Goal: Task Accomplishment & Management: Complete application form

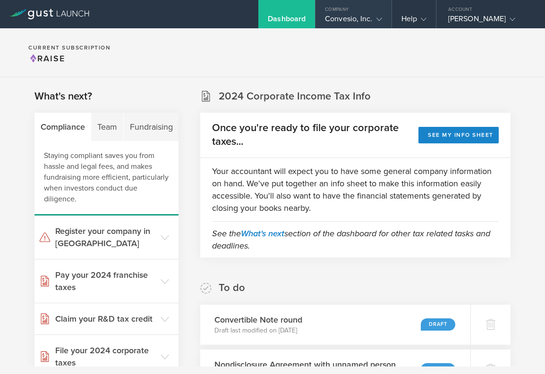
click at [381, 13] on div "Company" at bounding box center [353, 7] width 76 height 14
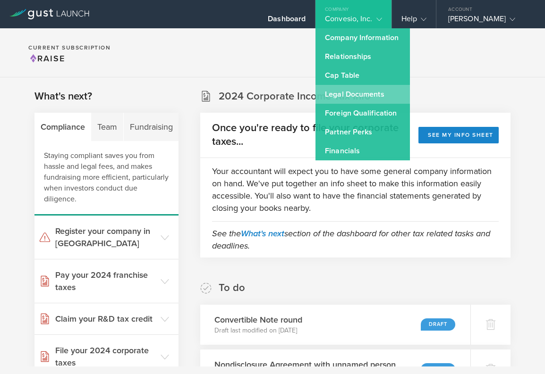
click at [371, 90] on link "Legal Documents" at bounding box center [362, 94] width 94 height 19
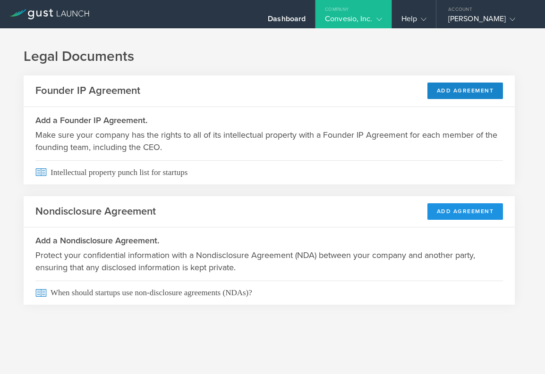
click at [431, 215] on button "Add Agreement" at bounding box center [465, 211] width 76 height 17
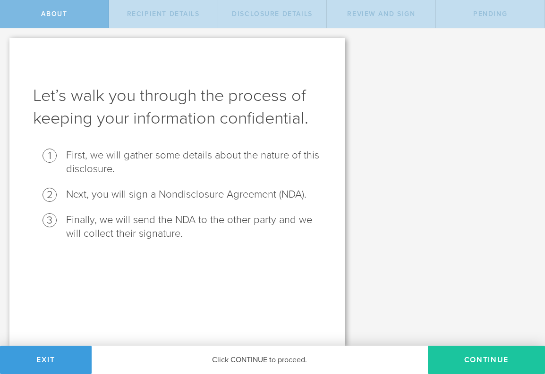
click at [482, 357] on button "Continue" at bounding box center [486, 360] width 117 height 28
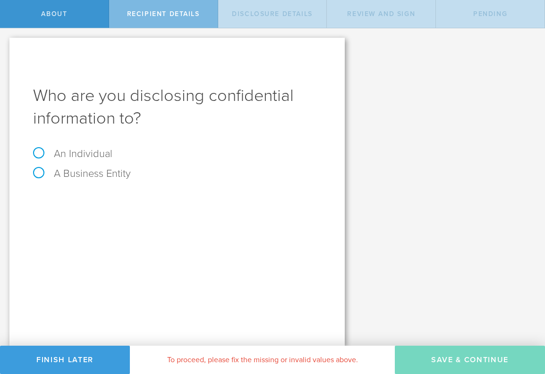
click at [37, 151] on label "An Individual" at bounding box center [72, 154] width 79 height 12
click at [6, 43] on input "An Individual" at bounding box center [3, 35] width 6 height 15
radio input "true"
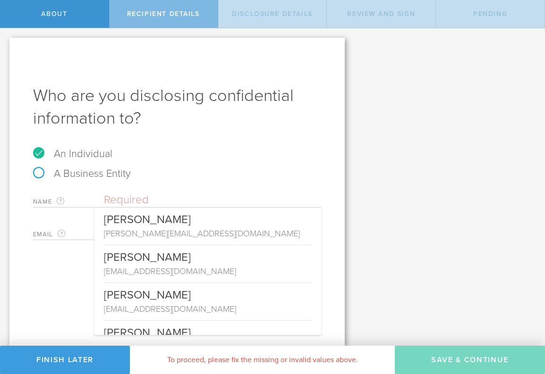
click at [186, 201] on input "text" at bounding box center [212, 200] width 217 height 14
paste input "M. Mudassir"
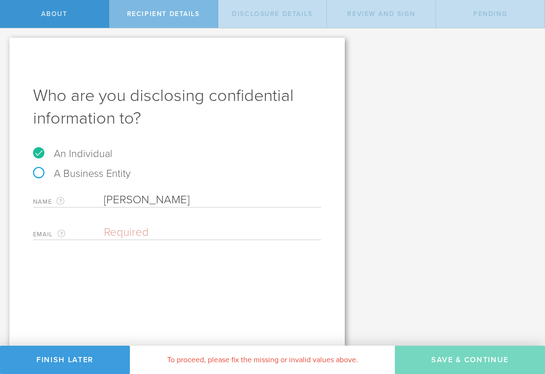
drag, startPoint x: 173, startPoint y: 195, endPoint x: 85, endPoint y: 194, distance: 87.8
click at [85, 194] on div "Name The first and last name of the person that you are disclosing confidential…" at bounding box center [177, 197] width 288 height 19
paste input "Sohail"
type input "M. [PERSON_NAME]"
click at [122, 228] on input "email" at bounding box center [210, 233] width 212 height 14
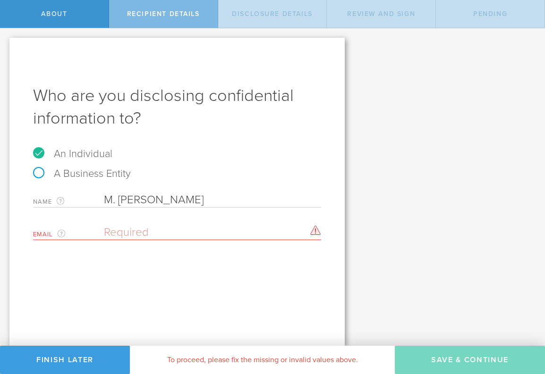
paste input "[EMAIL_ADDRESS][DOMAIN_NAME]"
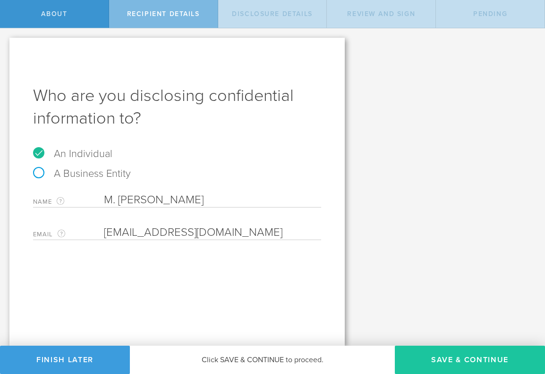
type input "[EMAIL_ADDRESS][DOMAIN_NAME]"
click at [479, 361] on button "Save & Continue" at bounding box center [470, 360] width 150 height 28
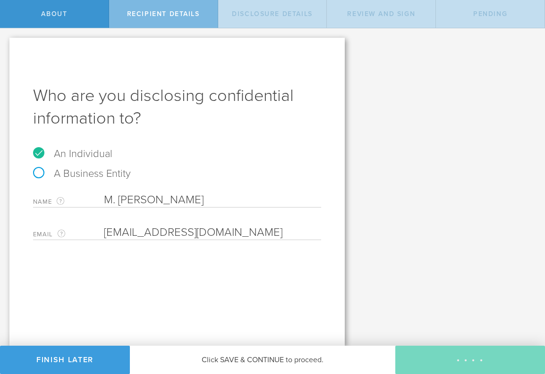
select select "string:5 years"
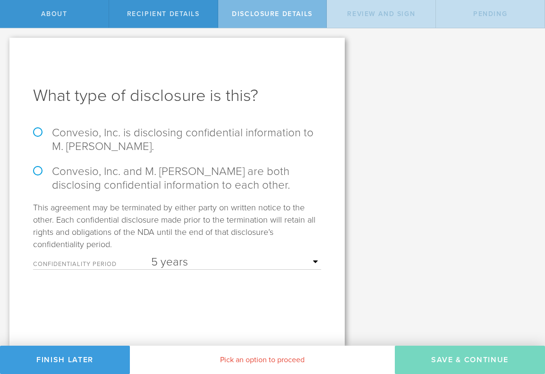
click at [38, 130] on label "Convesio, Inc. is disclosing confidential information to M. Mudassir Sohail." at bounding box center [177, 139] width 288 height 27
click at [6, 48] on input "Convesio, Inc. is disclosing confidential information to M. Mudassir Sohail." at bounding box center [3, 38] width 6 height 20
radio input "true"
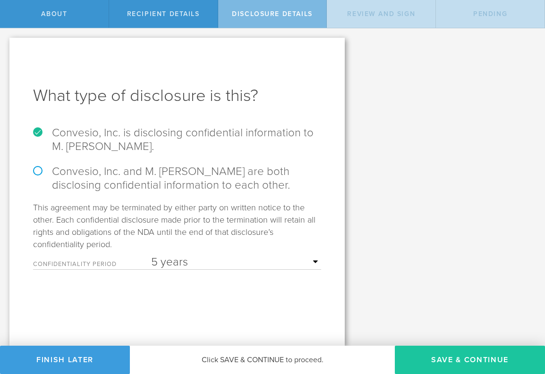
click at [458, 366] on button "Save & Continue" at bounding box center [470, 360] width 150 height 28
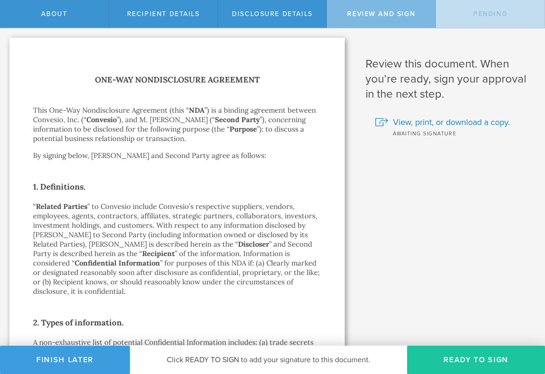
click at [459, 362] on button "Ready to Sign" at bounding box center [476, 360] width 138 height 28
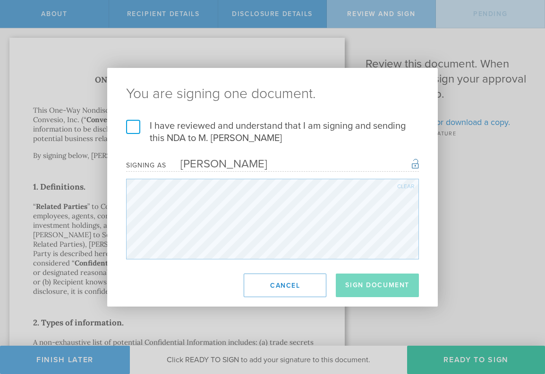
click at [132, 123] on label "I have reviewed and understand that I am signing and sending this NDA to M. Mud…" at bounding box center [272, 132] width 293 height 25
click at [0, 0] on input "I have reviewed and understand that I am signing and sending this NDA to M. Mud…" at bounding box center [0, 0] width 0 height 0
click at [362, 280] on button "Sign Document" at bounding box center [377, 286] width 83 height 24
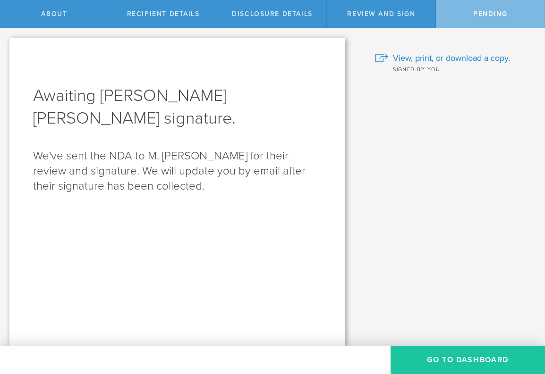
click at [449, 366] on button "Go to dashboard" at bounding box center [467, 360] width 154 height 28
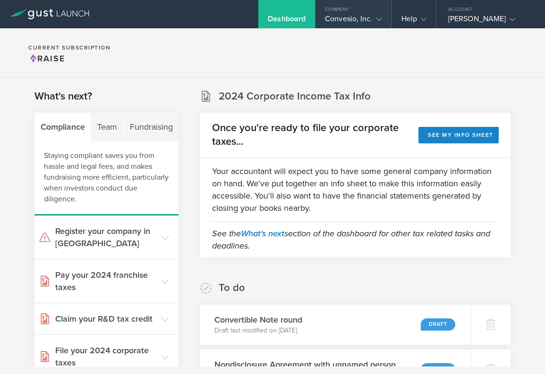
click at [369, 11] on div "Company" at bounding box center [353, 7] width 76 height 14
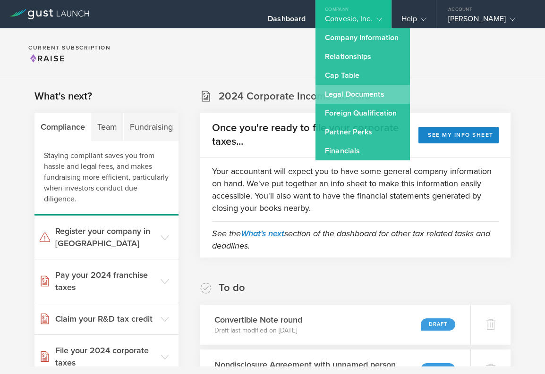
click at [378, 96] on link "Legal Documents" at bounding box center [362, 94] width 94 height 19
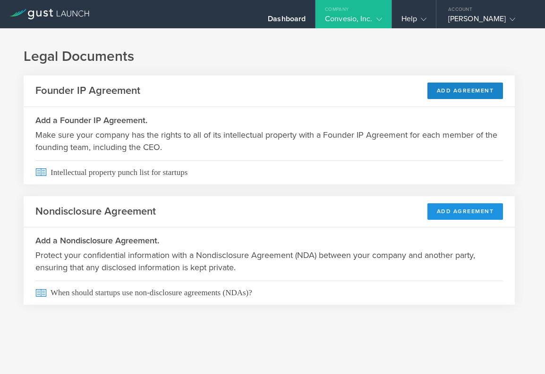
click at [484, 212] on button "Add Agreement" at bounding box center [465, 211] width 76 height 17
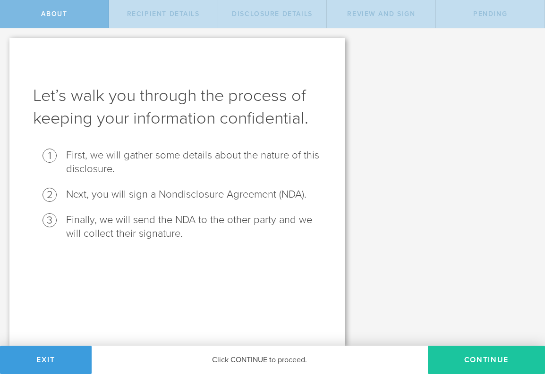
click at [494, 358] on button "Continue" at bounding box center [486, 360] width 117 height 28
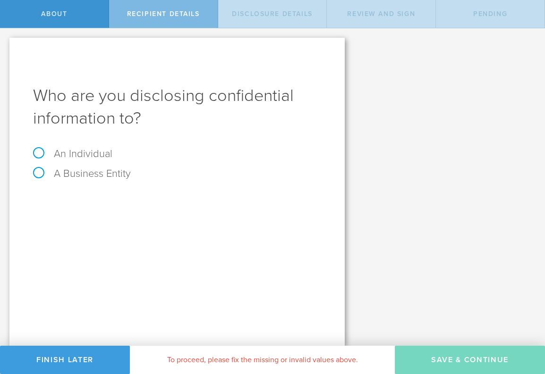
click at [65, 151] on label "An Individual" at bounding box center [72, 154] width 79 height 12
click at [6, 43] on input "An Individual" at bounding box center [3, 35] width 6 height 15
radio input "true"
click at [212, 196] on input "text" at bounding box center [212, 200] width 217 height 14
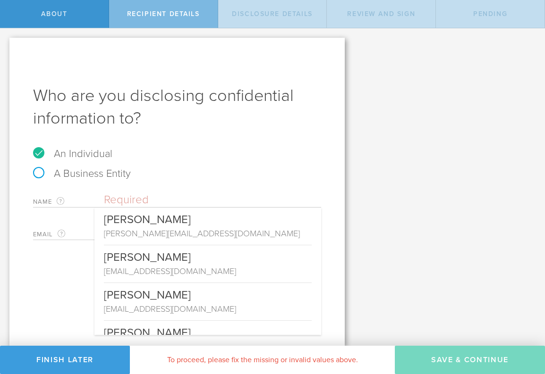
paste input "[PERSON_NAME]"
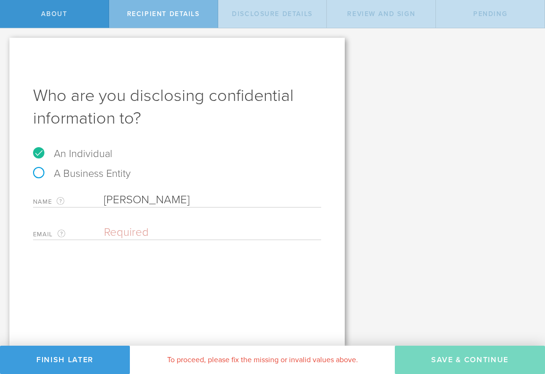
type input "[PERSON_NAME]"
click at [165, 228] on input "email" at bounding box center [210, 233] width 212 height 14
paste input "[EMAIL_ADDRESS][DOMAIN_NAME]"
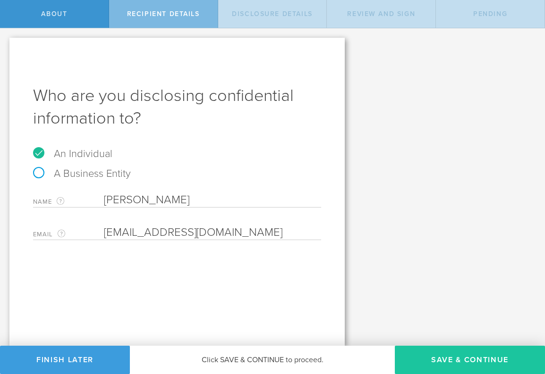
type input "[EMAIL_ADDRESS][DOMAIN_NAME]"
click at [501, 371] on button "Save & Continue" at bounding box center [470, 360] width 150 height 28
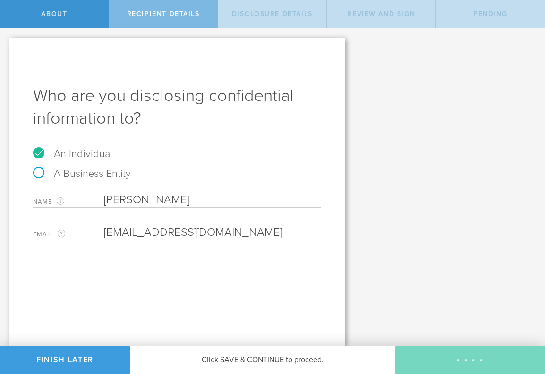
select select "string:5 years"
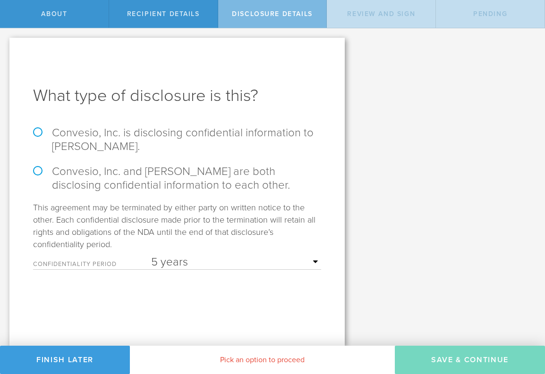
click at [163, 133] on label "Convesio, Inc. is disclosing confidential information to Jawwad Yar Khan." at bounding box center [177, 139] width 288 height 27
click at [6, 48] on input "Convesio, Inc. is disclosing confidential information to Jawwad Yar Khan." at bounding box center [3, 38] width 6 height 20
radio input "true"
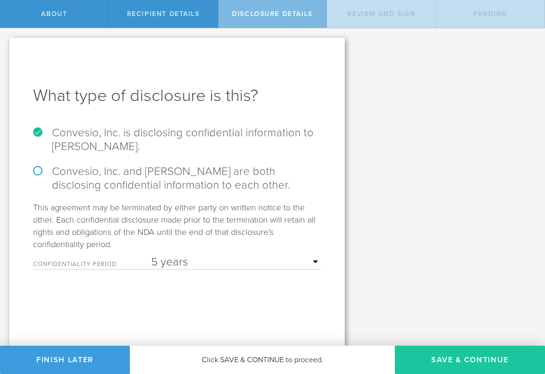
click at [462, 357] on button "Save & Continue" at bounding box center [470, 360] width 150 height 28
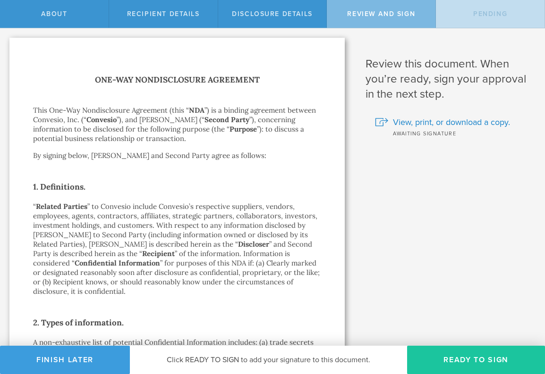
click at [472, 353] on button "Ready to Sign" at bounding box center [476, 360] width 138 height 28
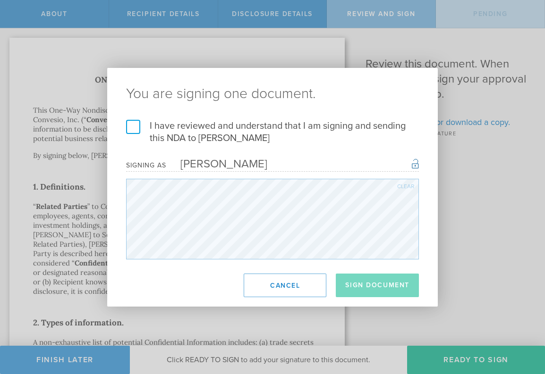
click at [133, 127] on label "I have reviewed and understand that I am signing and sending this NDA to Jawwad…" at bounding box center [272, 132] width 293 height 25
click at [0, 0] on input "I have reviewed and understand that I am signing and sending this NDA to Jawwad…" at bounding box center [0, 0] width 0 height 0
click at [375, 274] on button "Sign Document" at bounding box center [377, 286] width 83 height 24
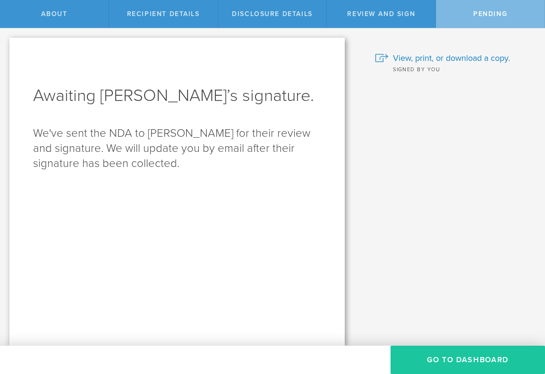
click at [465, 358] on button "Go to dashboard" at bounding box center [467, 360] width 154 height 28
